Goal: Task Accomplishment & Management: Use online tool/utility

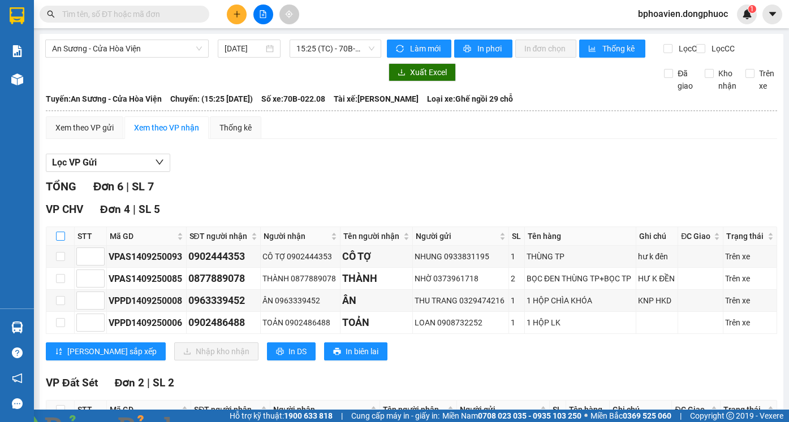
click at [64, 241] on input "checkbox" at bounding box center [60, 236] width 9 height 9
checkbox input "true"
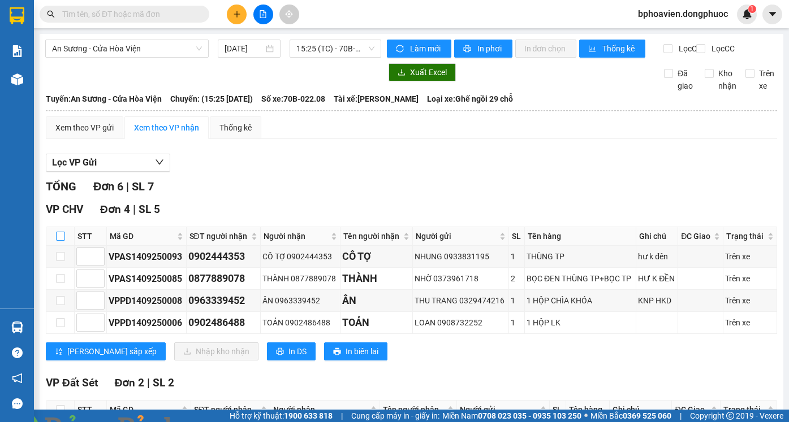
checkbox input "true"
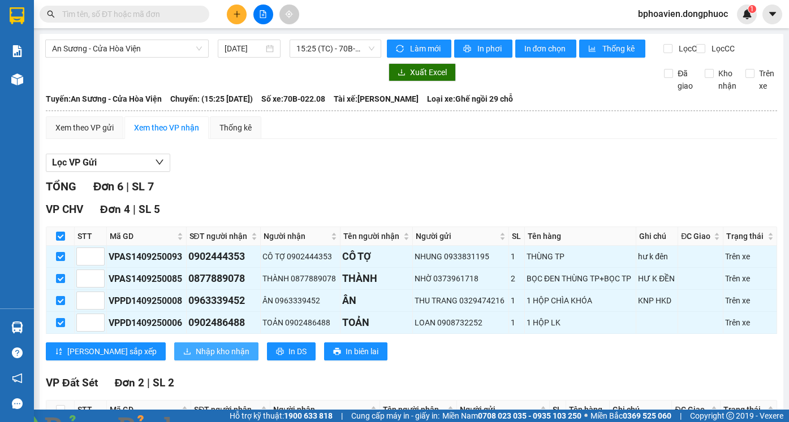
click at [196, 358] on span "Nhập kho nhận" at bounding box center [223, 352] width 54 height 12
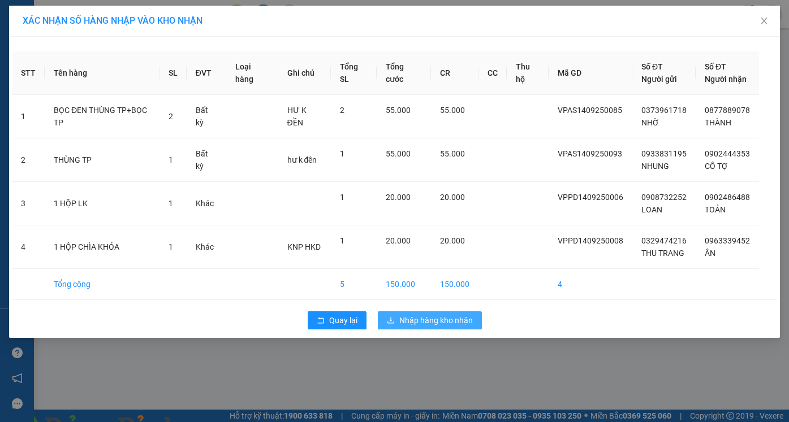
click at [450, 321] on span "Nhập hàng kho nhận" at bounding box center [436, 320] width 74 height 12
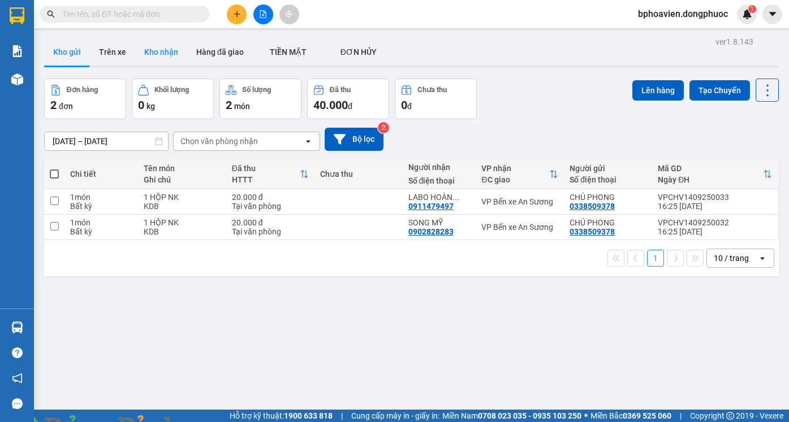
click at [164, 56] on button "Kho nhận" at bounding box center [161, 51] width 52 height 27
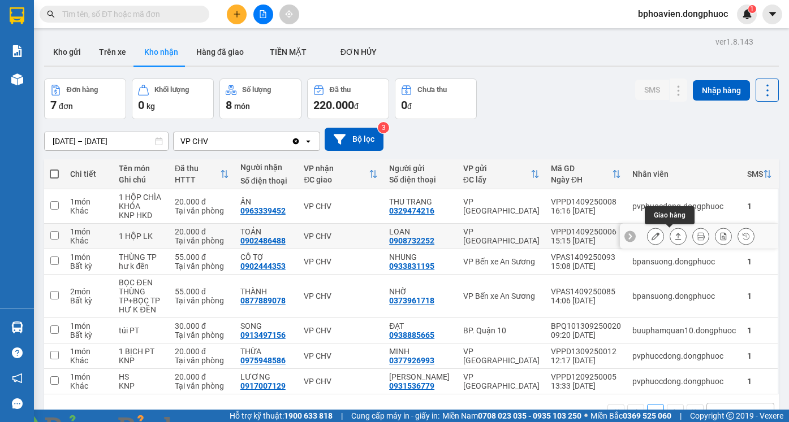
click at [674, 239] on icon at bounding box center [678, 236] width 8 height 8
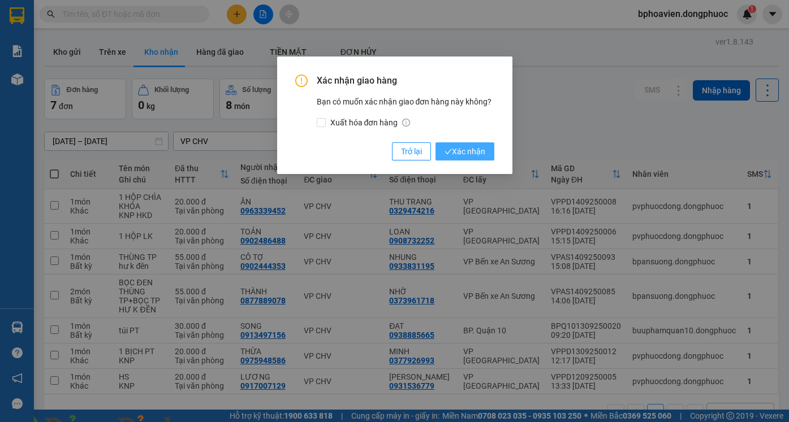
click at [473, 157] on span "Xác nhận" at bounding box center [465, 151] width 41 height 12
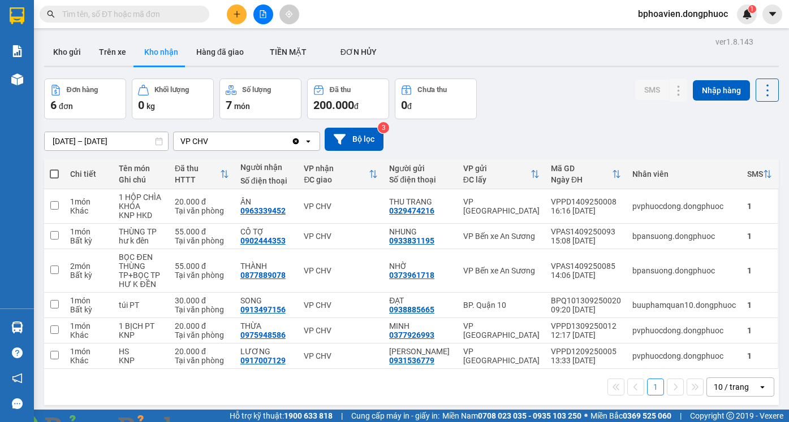
click at [208, 422] on span at bounding box center [194, 429] width 27 height 11
click at [208, 422] on img at bounding box center [204, 429] width 7 height 7
